Goal: Transaction & Acquisition: Book appointment/travel/reservation

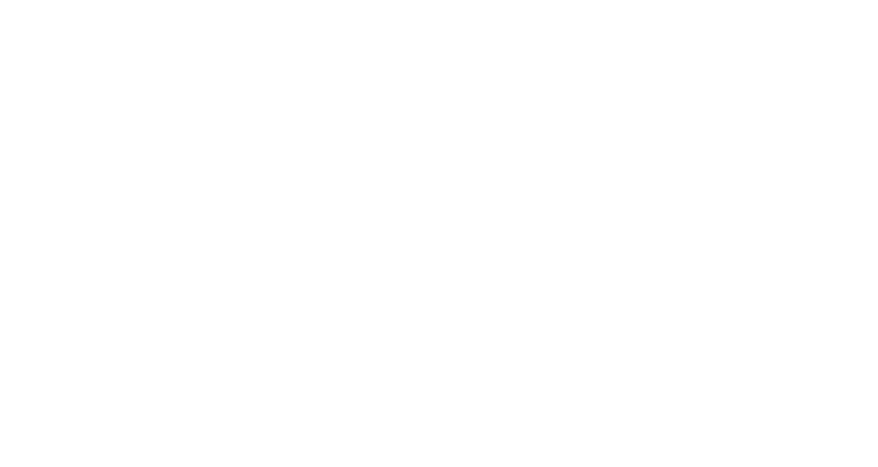
select select
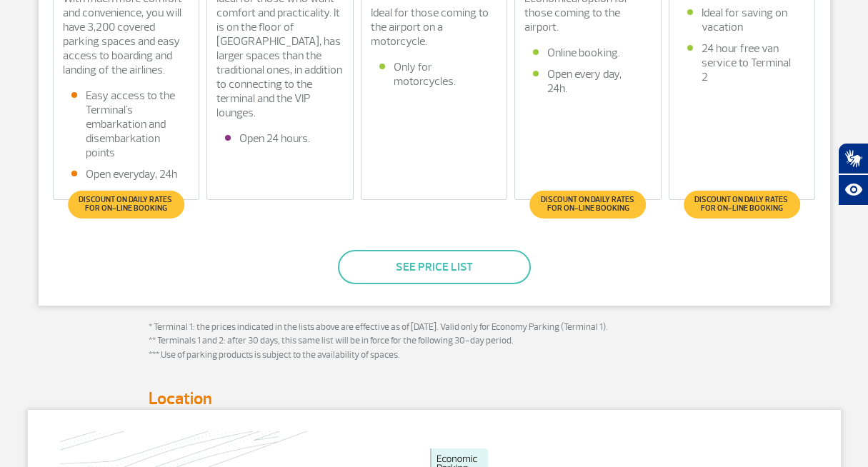
scroll to position [528, 0]
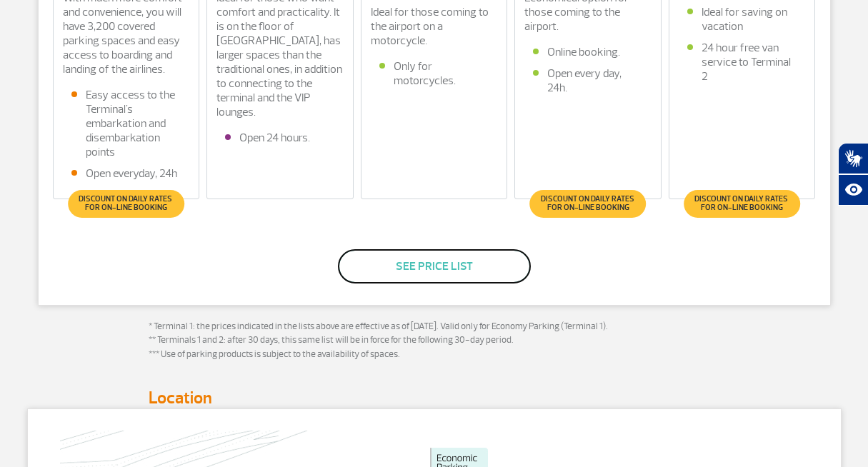
click at [416, 267] on button "See price list" at bounding box center [434, 266] width 193 height 34
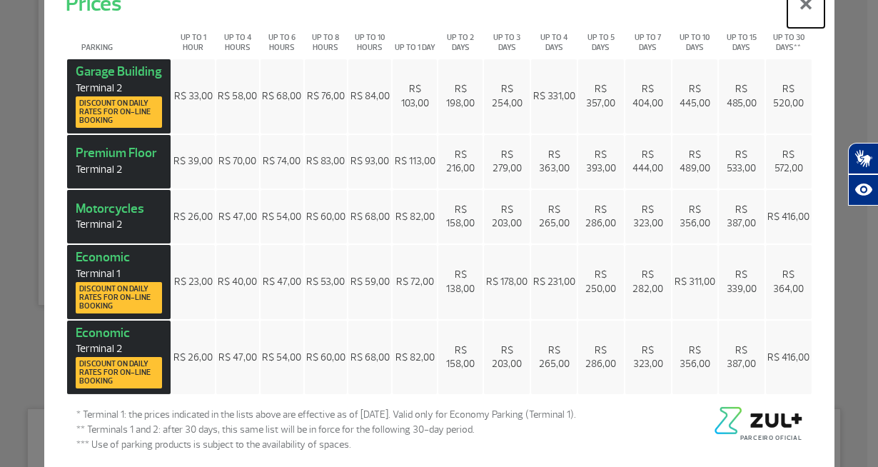
click at [791, 5] on button "×" at bounding box center [806, 1] width 37 height 51
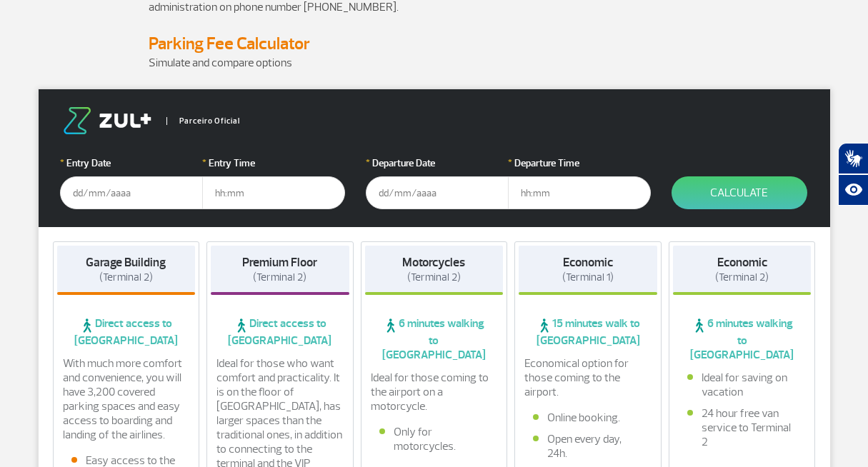
scroll to position [164, 0]
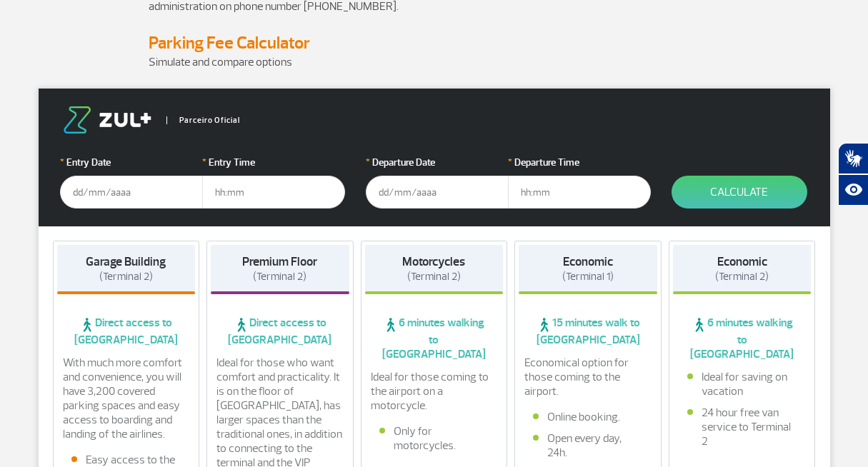
click at [107, 201] on input "text" at bounding box center [131, 192] width 143 height 33
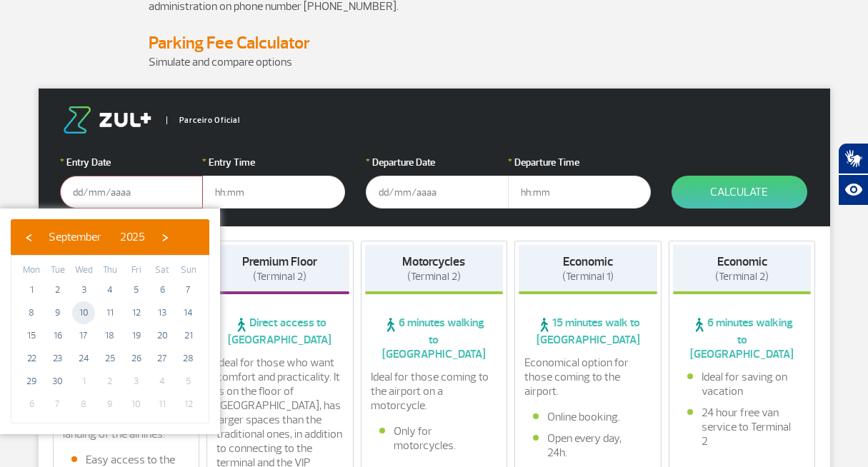
click at [82, 314] on span "10" at bounding box center [83, 312] width 23 height 23
type input "[DATE]"
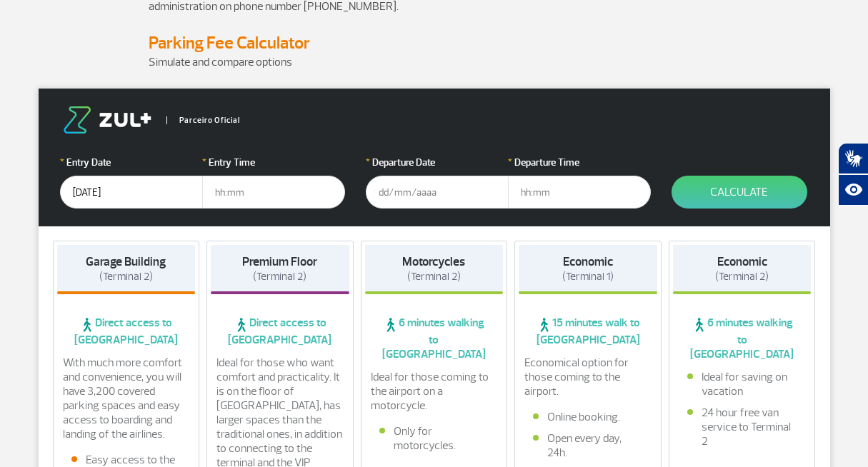
click at [264, 196] on input "text" at bounding box center [273, 192] width 143 height 33
type input "10:00"
click at [429, 186] on input "text" at bounding box center [437, 192] width 143 height 33
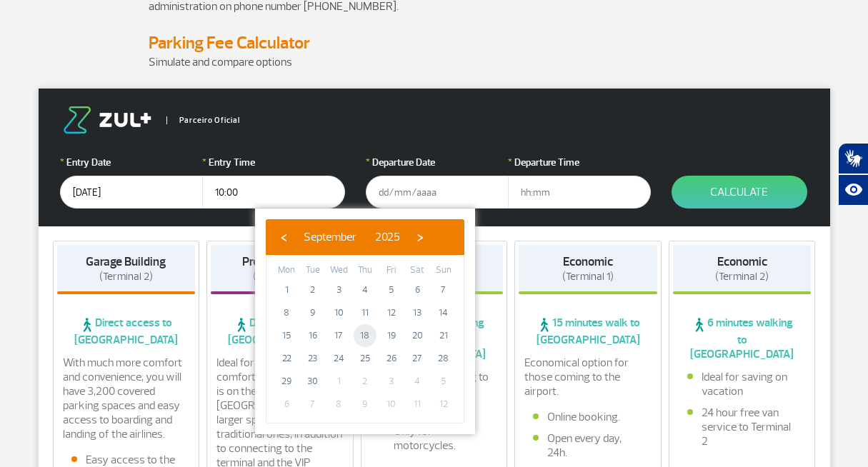
click at [363, 334] on span "18" at bounding box center [365, 335] width 23 height 23
type input "[DATE]"
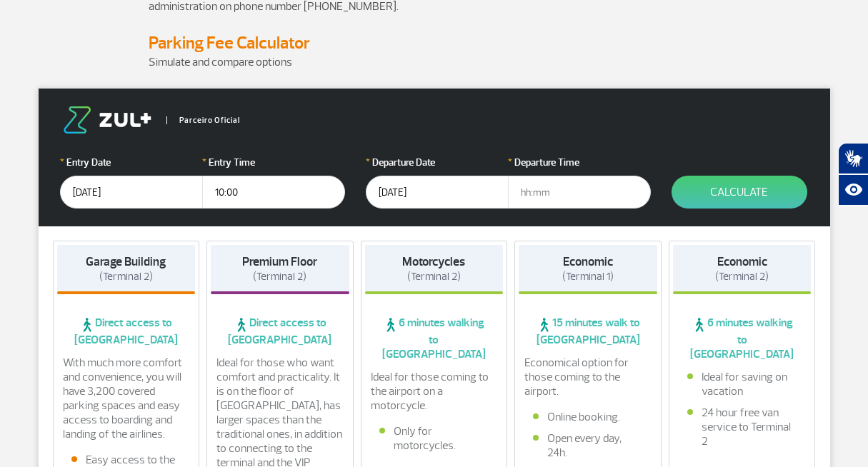
click at [538, 192] on input "text" at bounding box center [579, 192] width 143 height 33
type input "10:00"
click at [733, 187] on button "Calculate" at bounding box center [739, 192] width 136 height 33
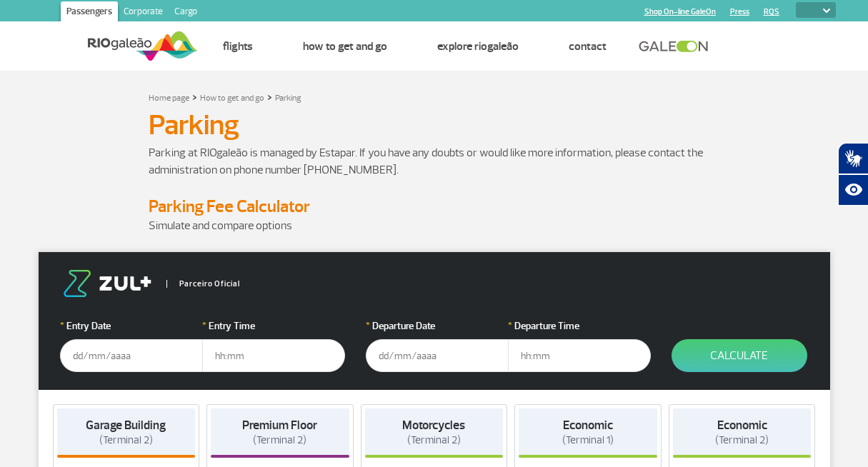
select select
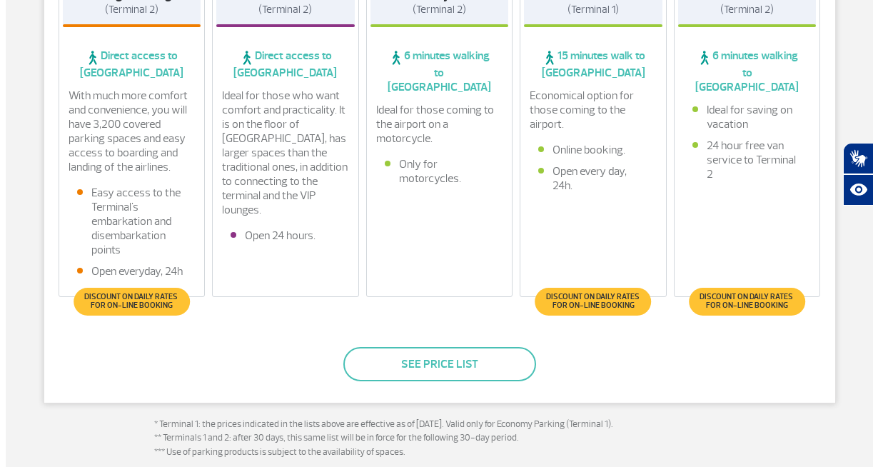
scroll to position [441, 0]
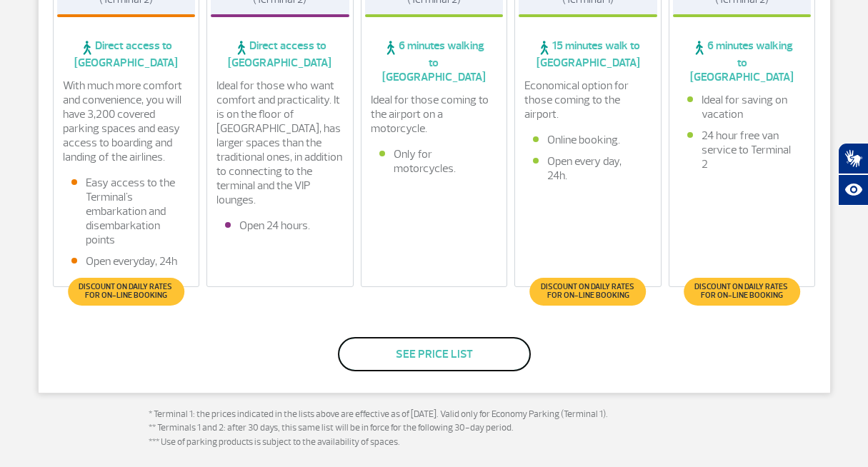
click at [419, 353] on button "See price list" at bounding box center [434, 354] width 193 height 34
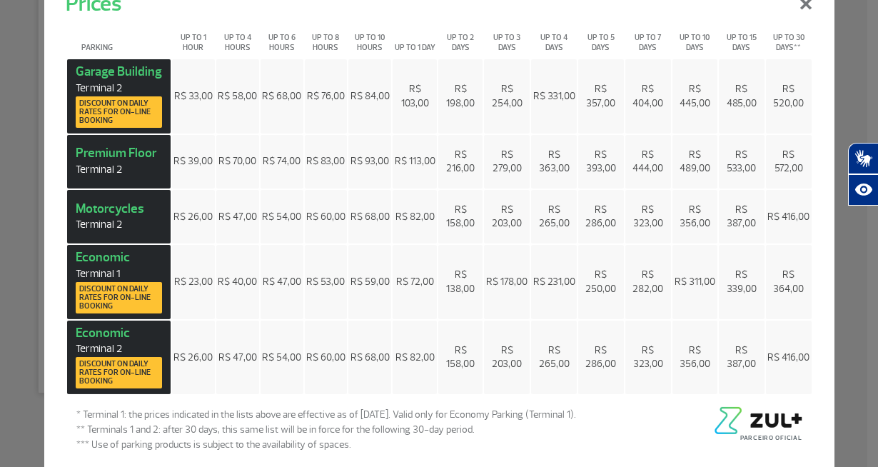
click at [626, 99] on td "R$ 404,00" at bounding box center [649, 96] width 46 height 74
click at [636, 99] on span "R$ 404,00" at bounding box center [648, 96] width 31 height 26
click at [635, 80] on td "R$ 404,00" at bounding box center [649, 96] width 46 height 74
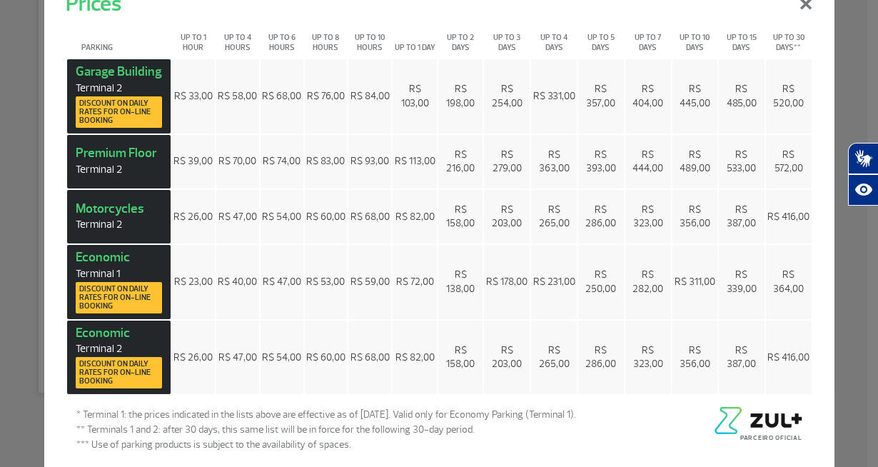
click at [635, 80] on td "R$ 404,00" at bounding box center [649, 96] width 46 height 74
click at [634, 97] on span "R$ 404,00" at bounding box center [648, 96] width 31 height 26
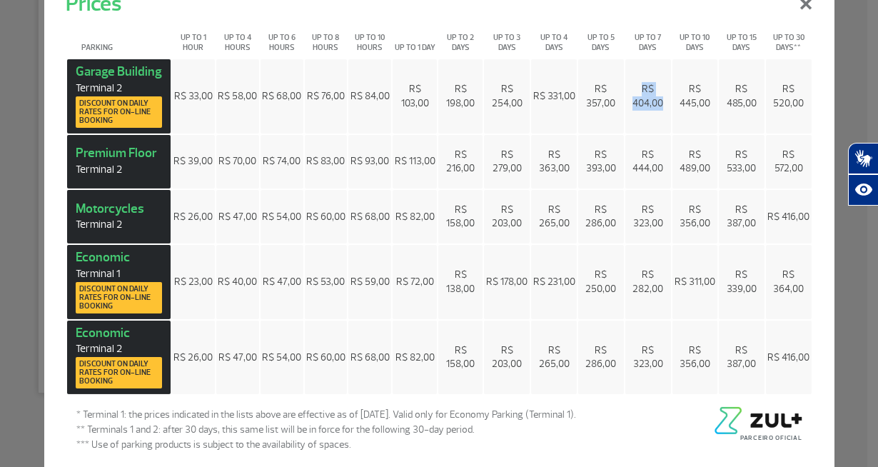
click at [644, 80] on td "R$ 404,00" at bounding box center [649, 96] width 46 height 74
click at [640, 103] on span "R$ 404,00" at bounding box center [648, 96] width 31 height 26
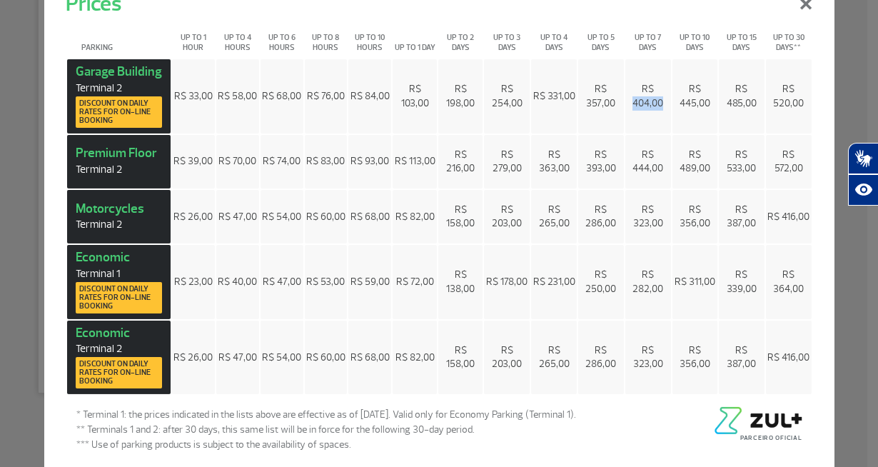
click at [640, 103] on span "R$ 404,00" at bounding box center [648, 96] width 31 height 26
click at [636, 81] on td "R$ 404,00" at bounding box center [649, 96] width 46 height 74
click at [633, 107] on span "R$ 404,00" at bounding box center [648, 96] width 31 height 26
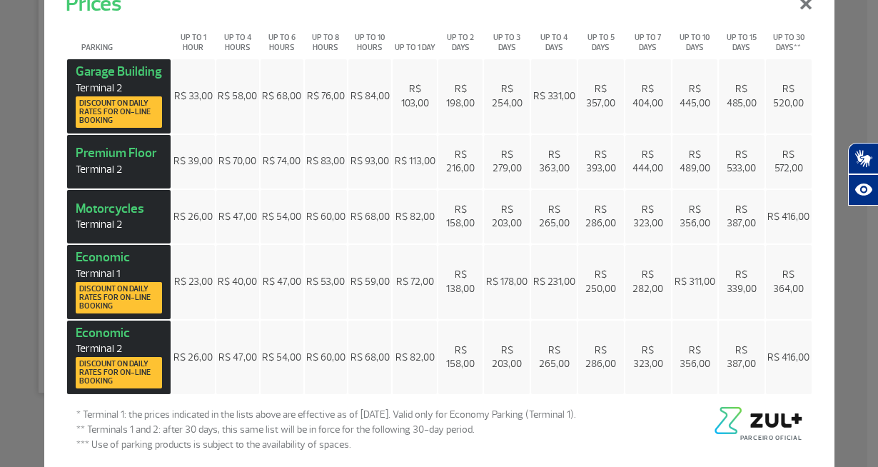
click at [633, 107] on span "R$ 404,00" at bounding box center [648, 96] width 31 height 26
